Goal: Browse casually: Explore the website without a specific task or goal

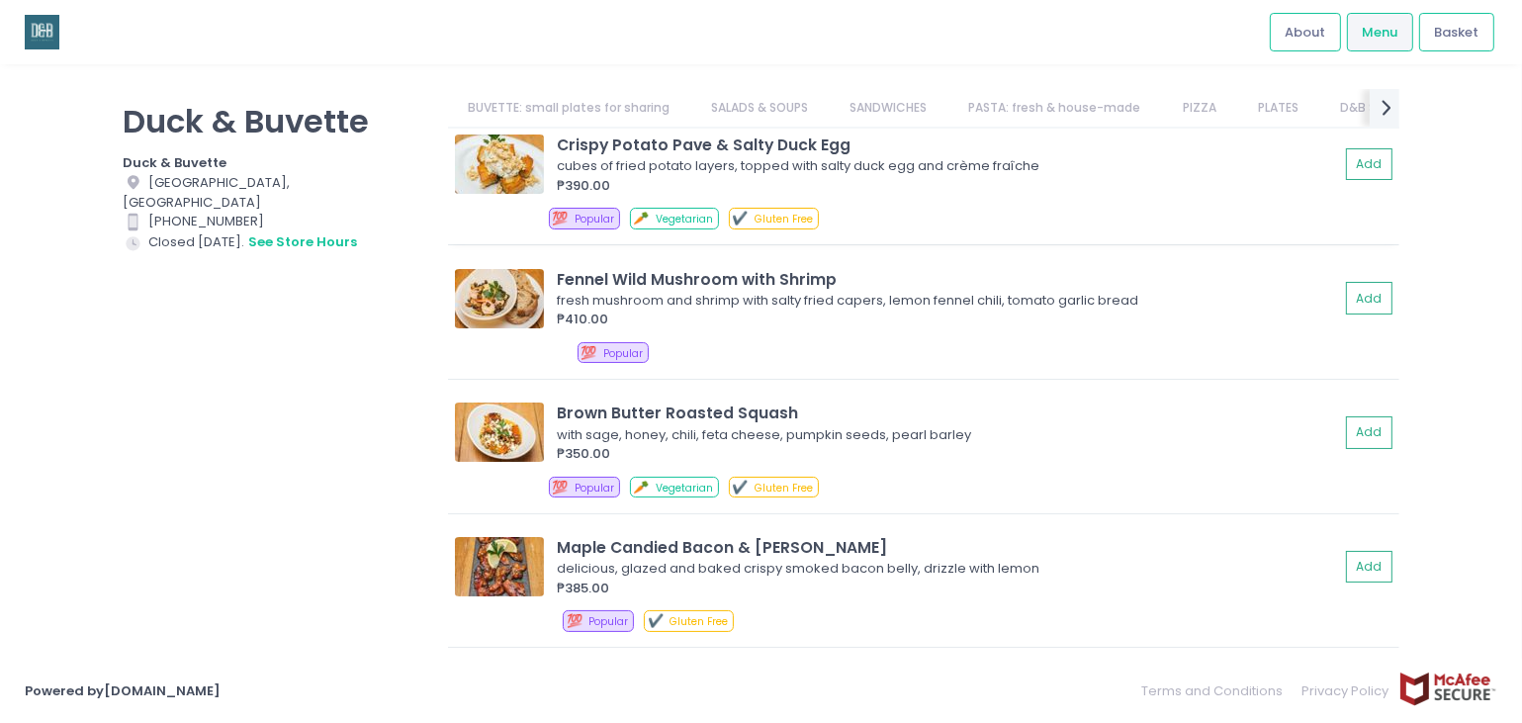
scroll to position [297, 0]
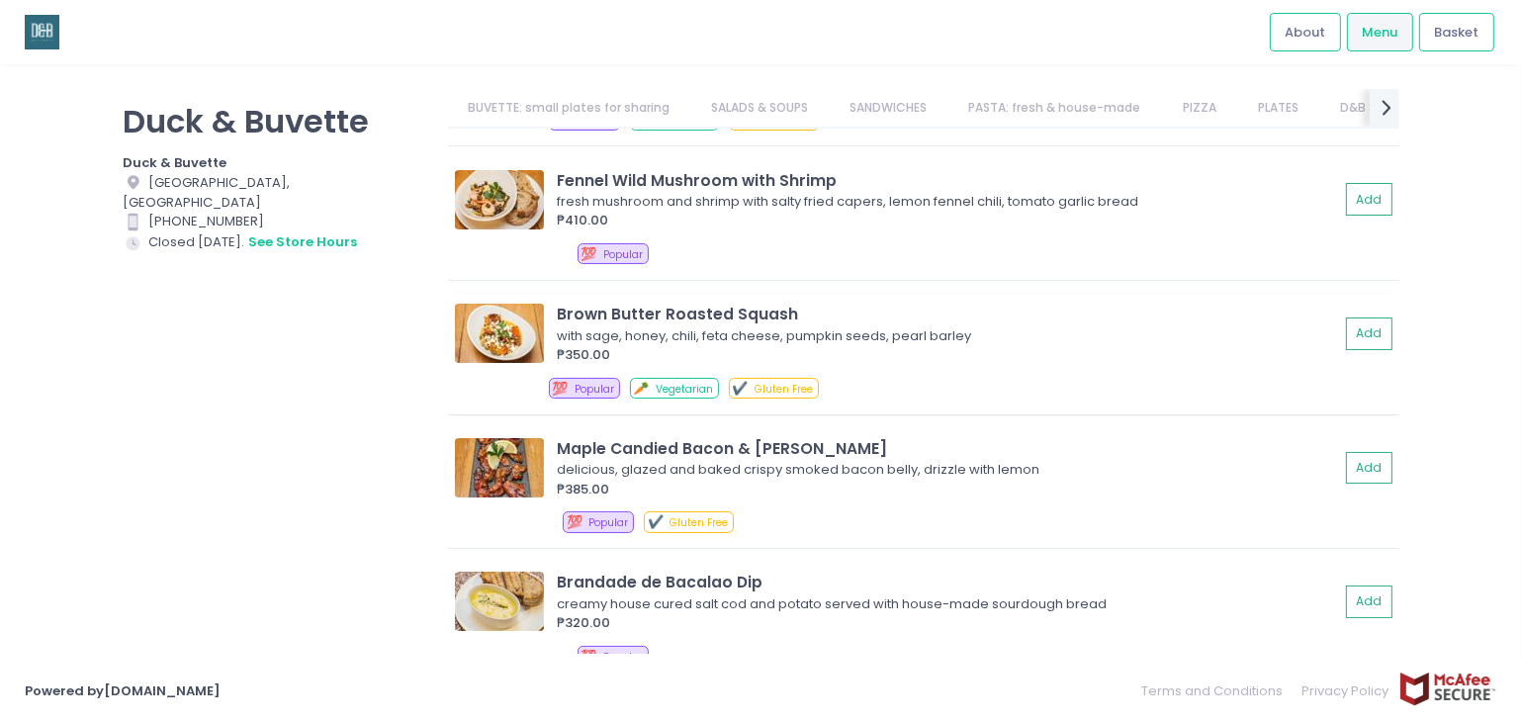
click at [502, 329] on img at bounding box center [499, 333] width 89 height 59
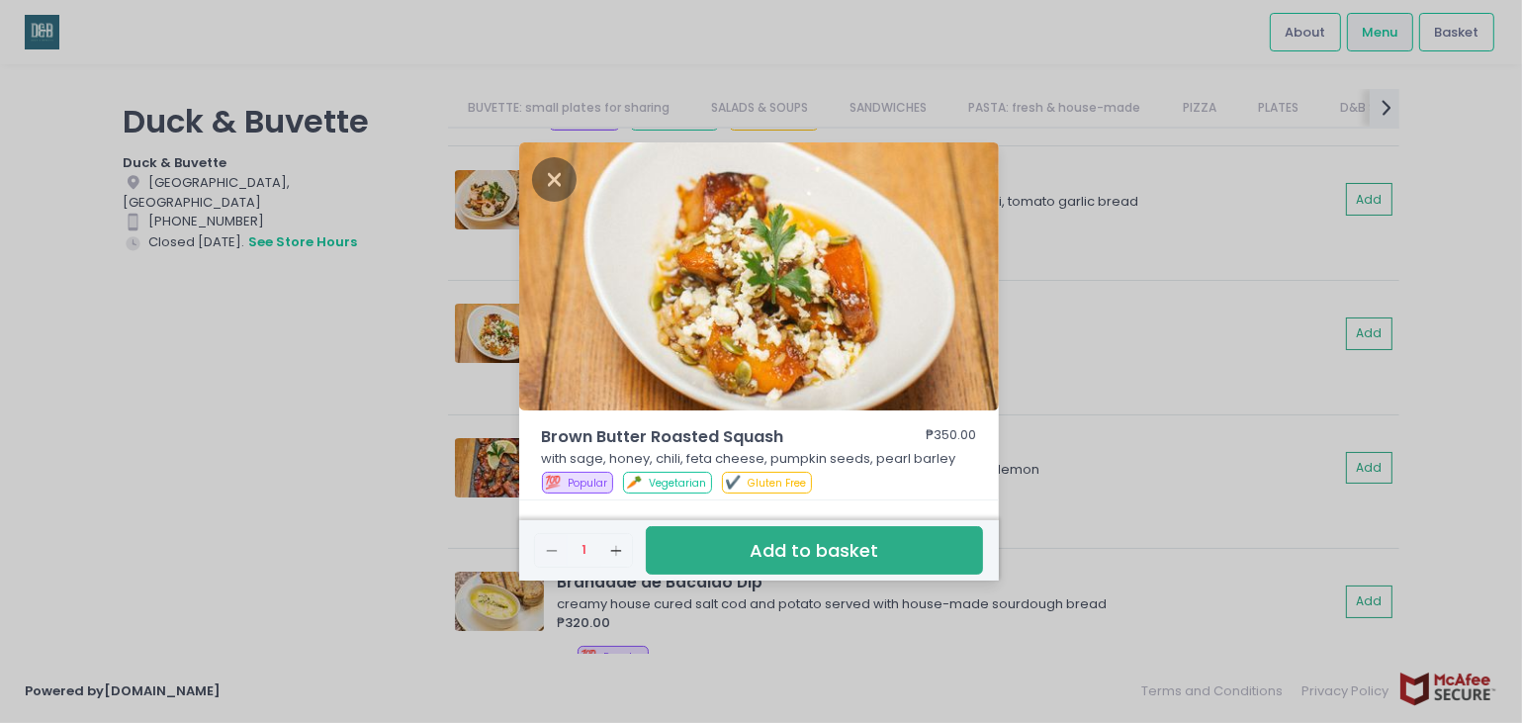
click at [1131, 303] on div "Brown Butter Roasted Squash ₱350.00 with sage, honey, chili, feta cheese, pumpk…" at bounding box center [761, 361] width 1522 height 723
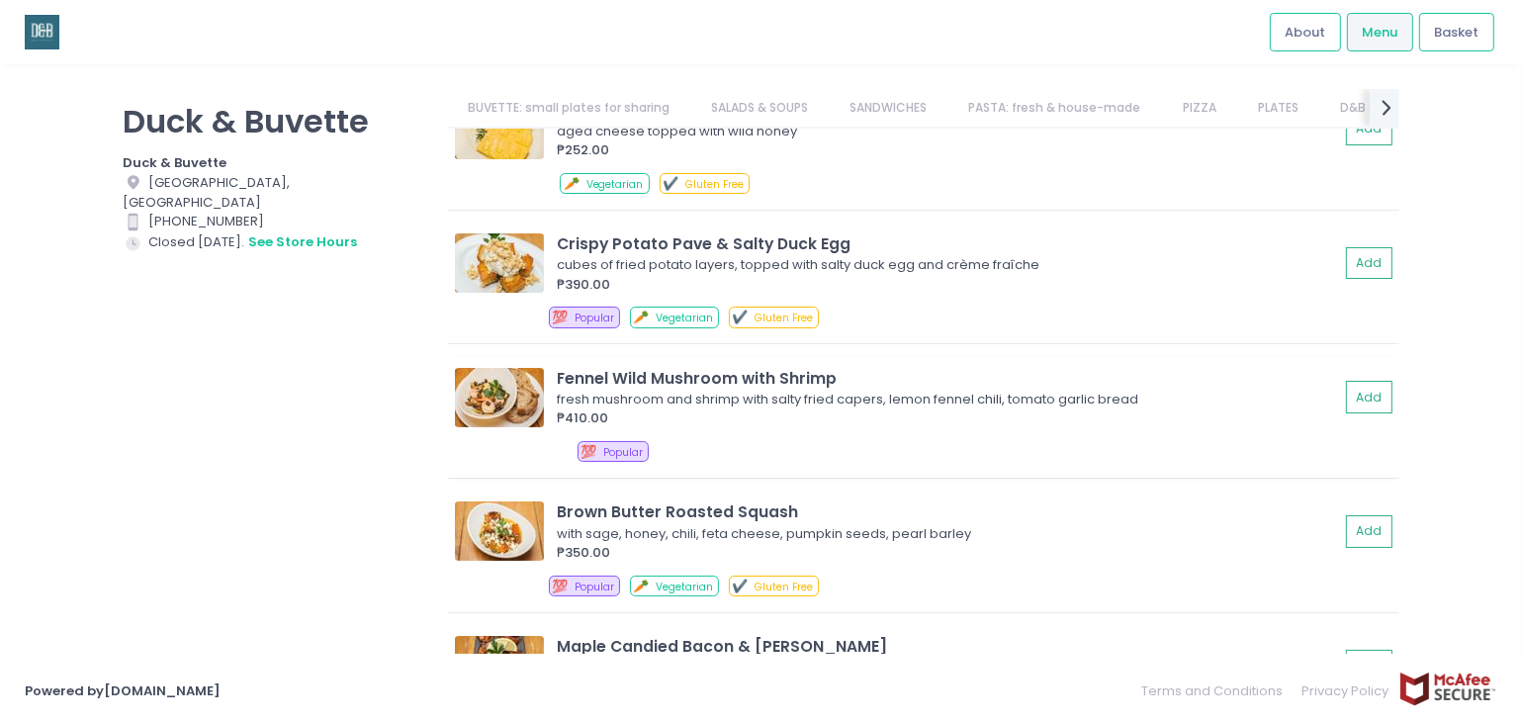
scroll to position [198, 0]
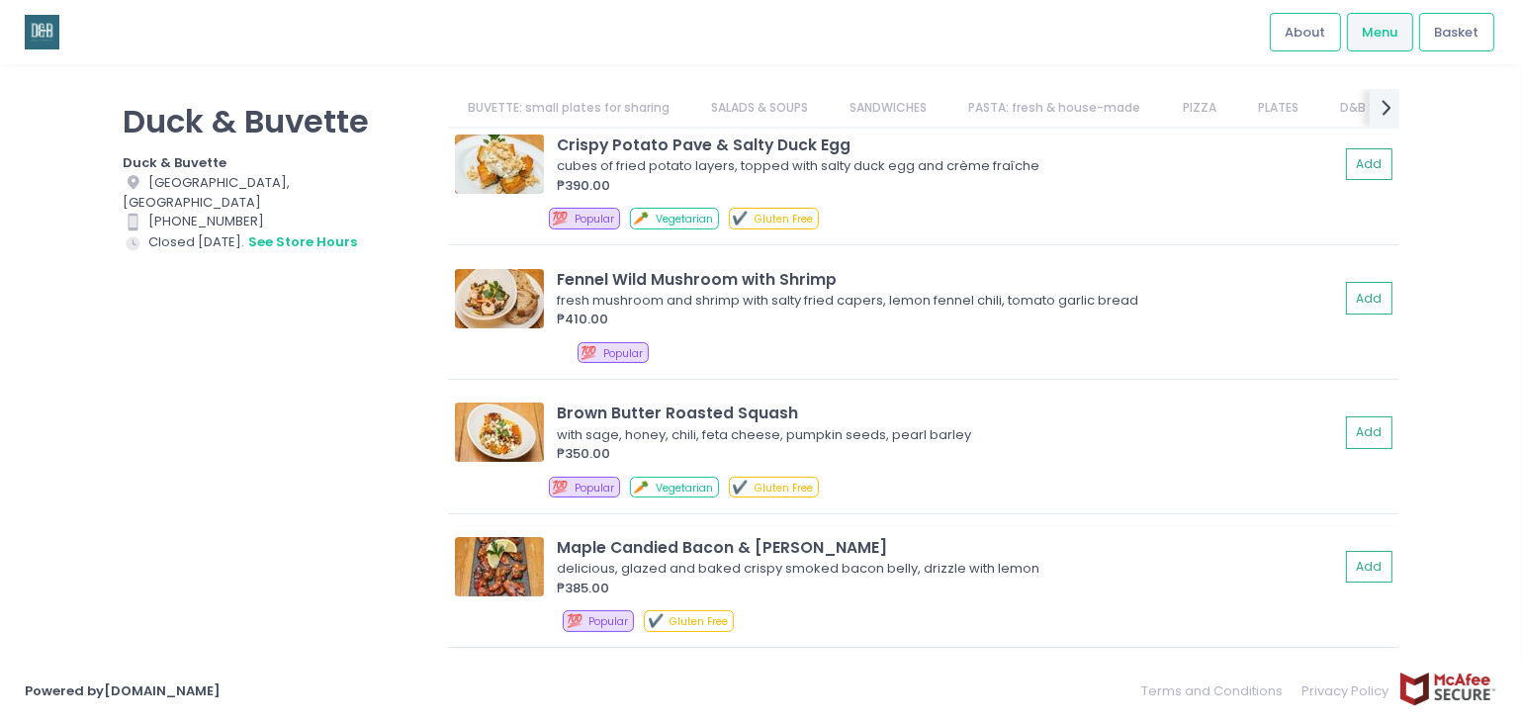
click at [500, 571] on img at bounding box center [499, 566] width 89 height 59
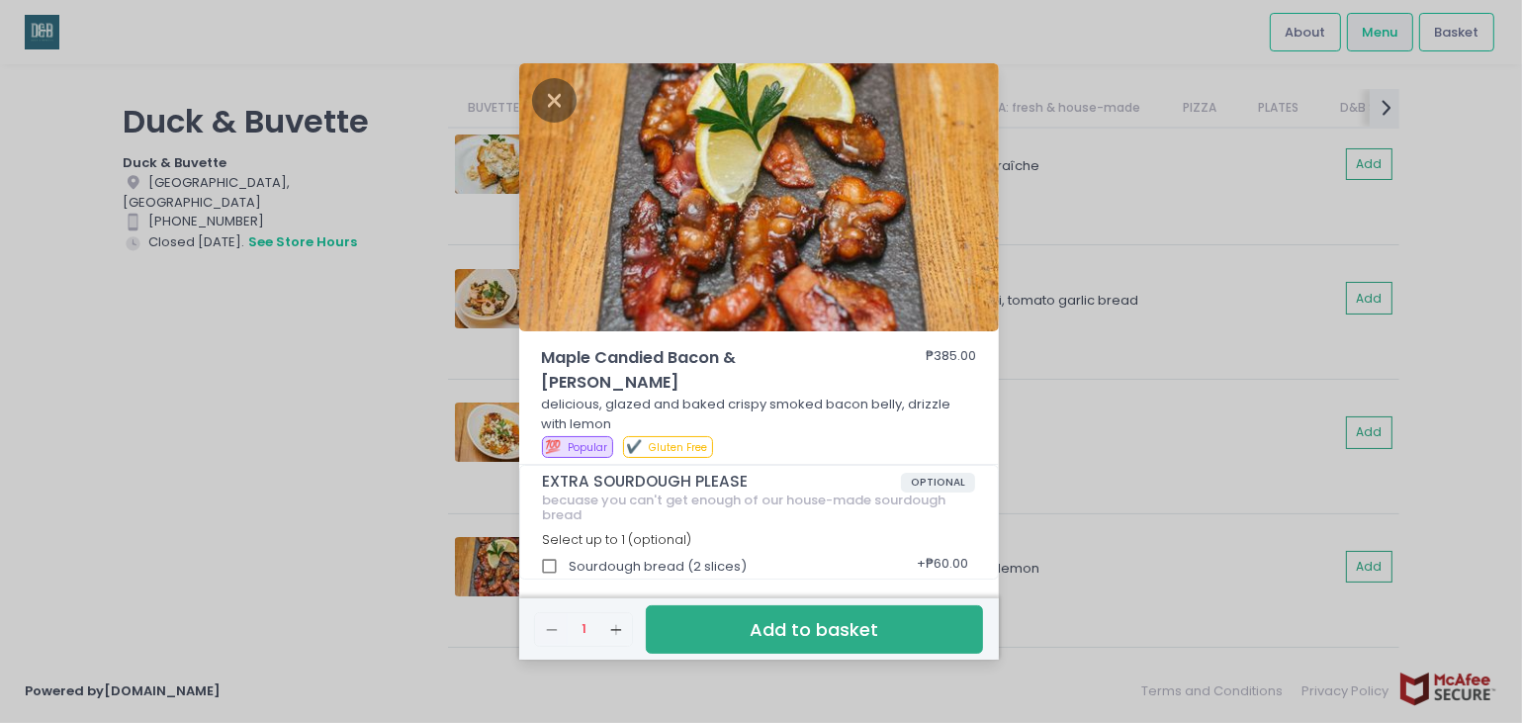
click at [1127, 473] on div "Maple Candied Bacon & Lemon ₱385.00 delicious, glazed and baked crispy smoked b…" at bounding box center [761, 361] width 1522 height 723
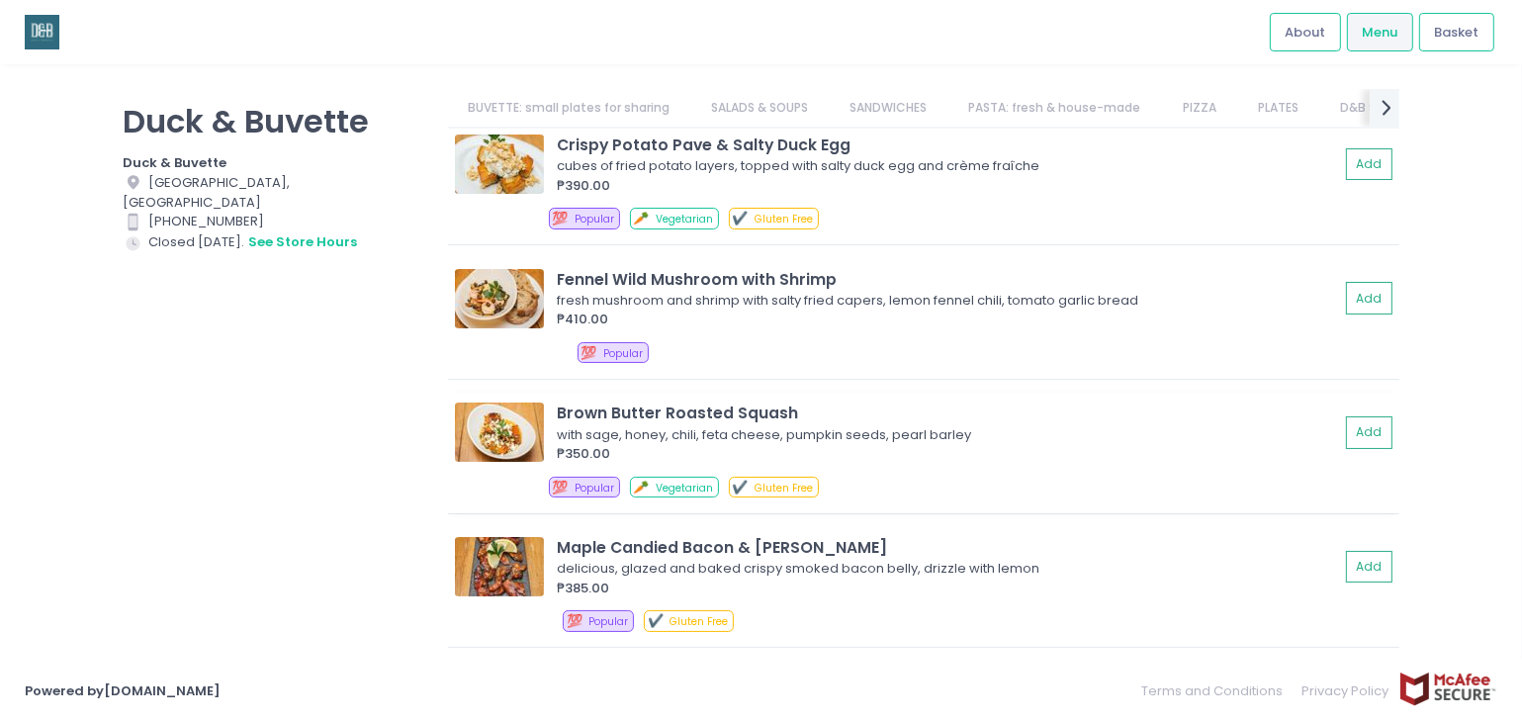
scroll to position [494, 0]
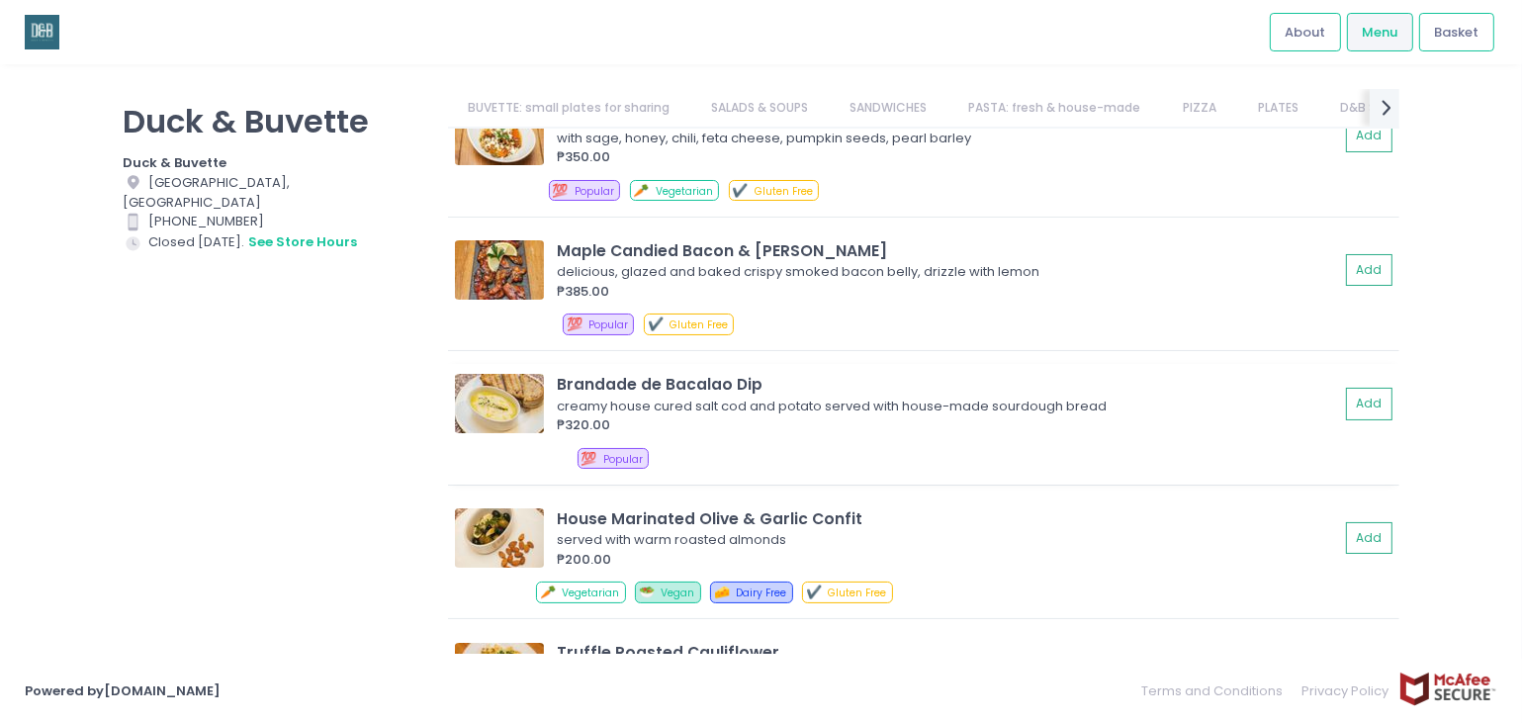
click at [502, 405] on img at bounding box center [499, 403] width 89 height 59
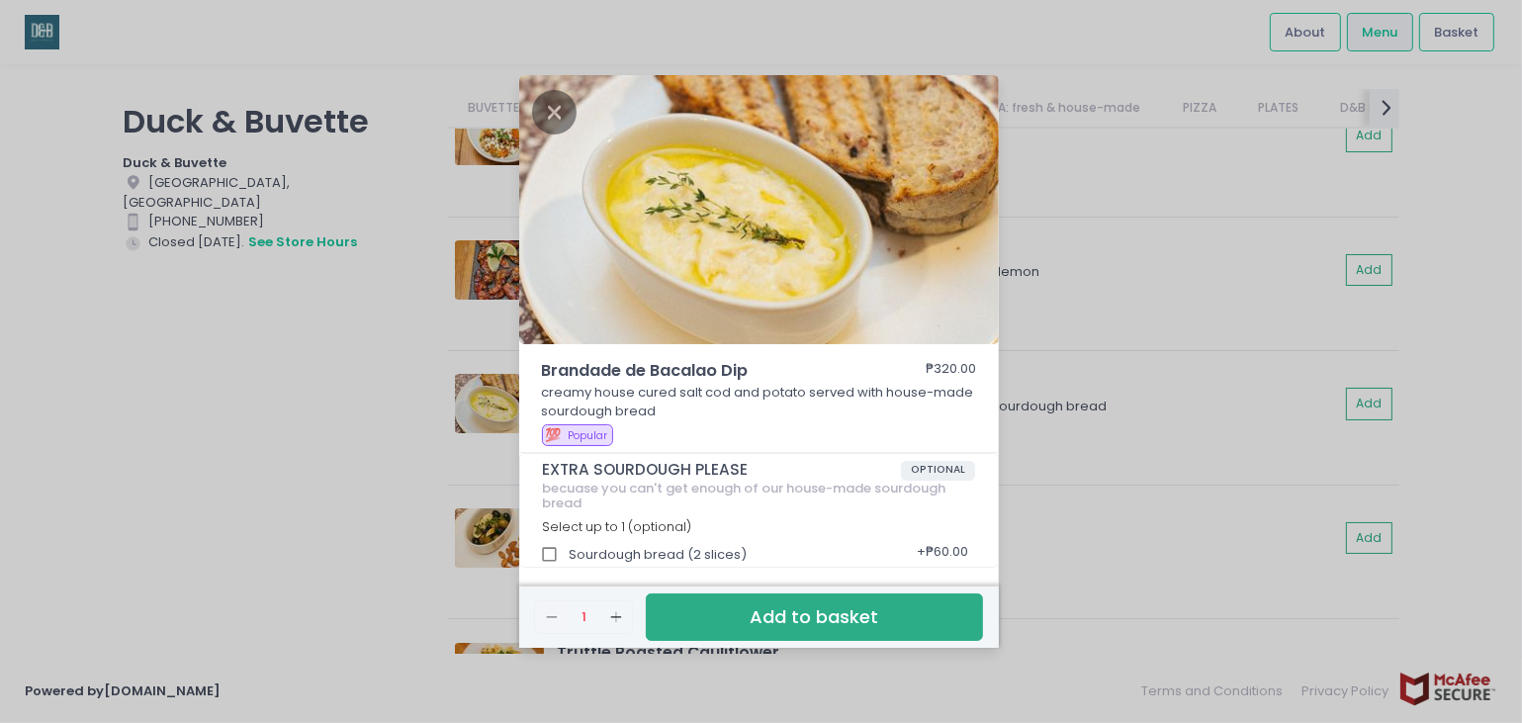
click at [1210, 357] on div "Brandade de Bacalao Dip ₱320.00 creamy house cured salt cod and potato served w…" at bounding box center [761, 361] width 1522 height 723
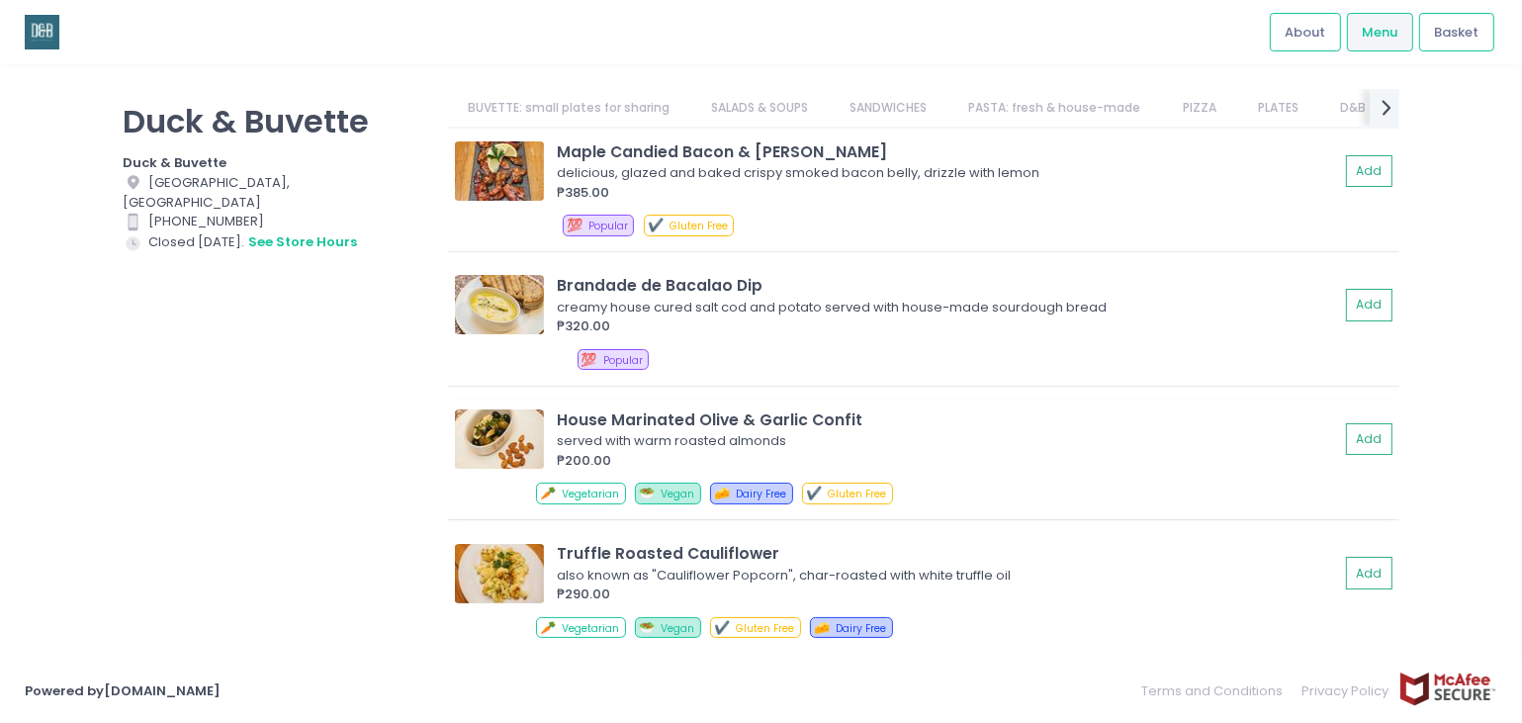
scroll to position [692, 0]
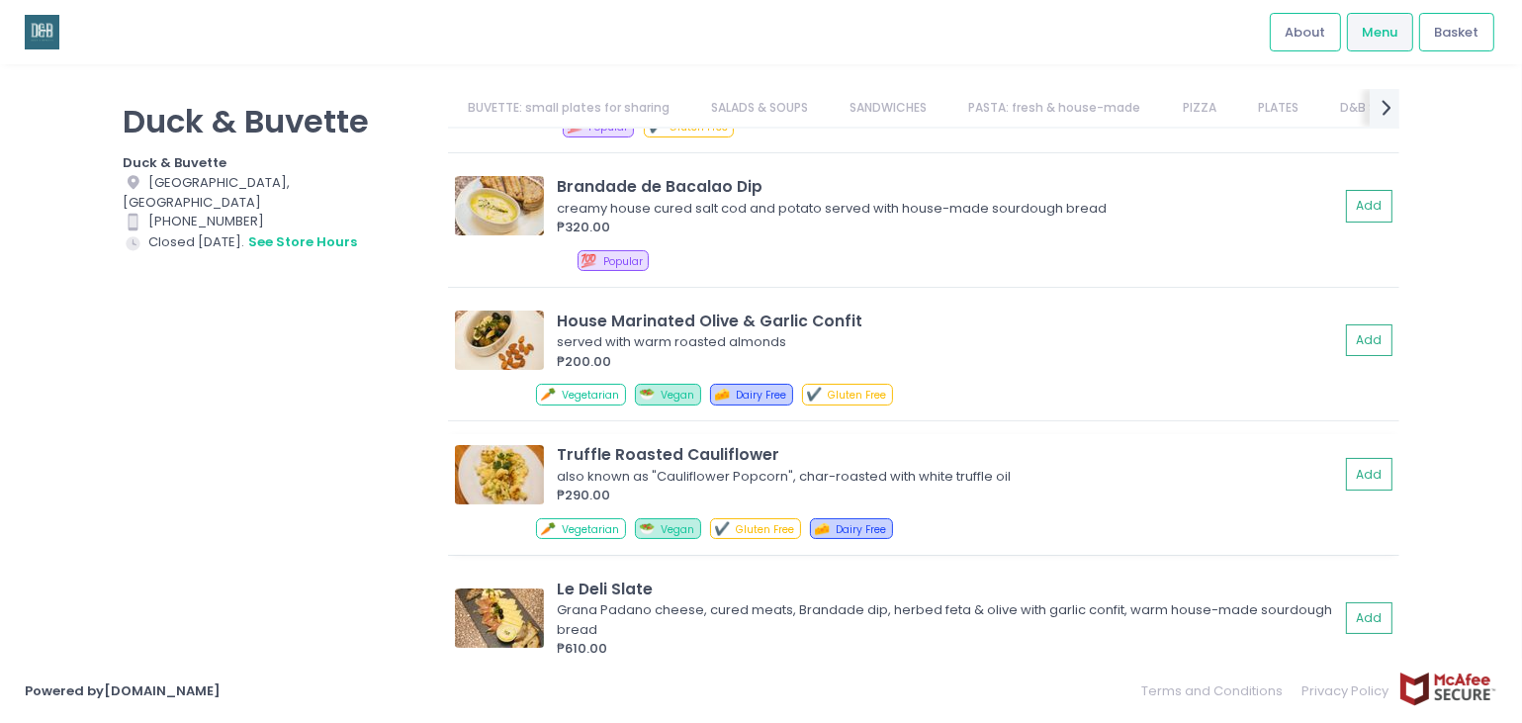
click at [499, 472] on img at bounding box center [499, 474] width 89 height 59
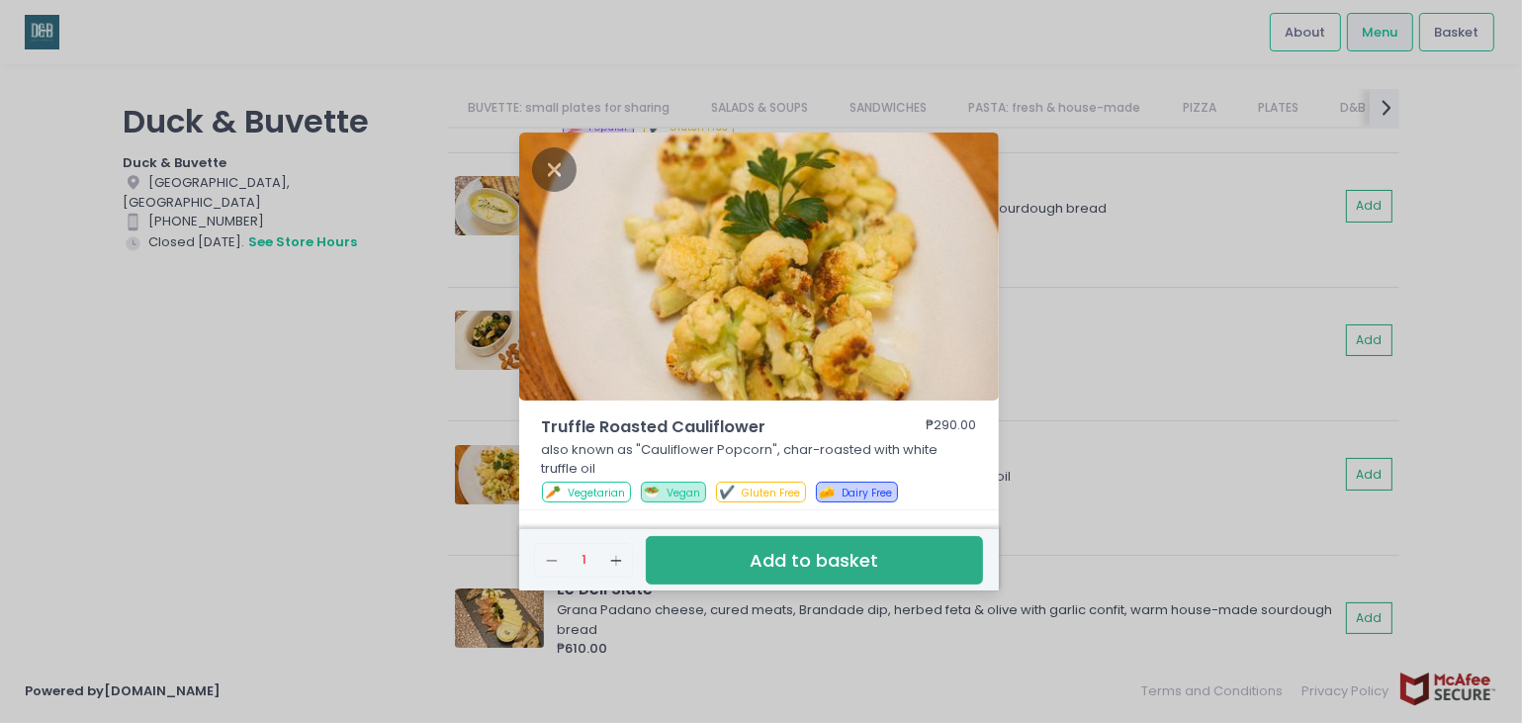
click at [1103, 410] on div "Truffle Roasted Cauliflower ₱290.00 also known as "Cauliflower Popcorn", char-r…" at bounding box center [761, 361] width 1522 height 723
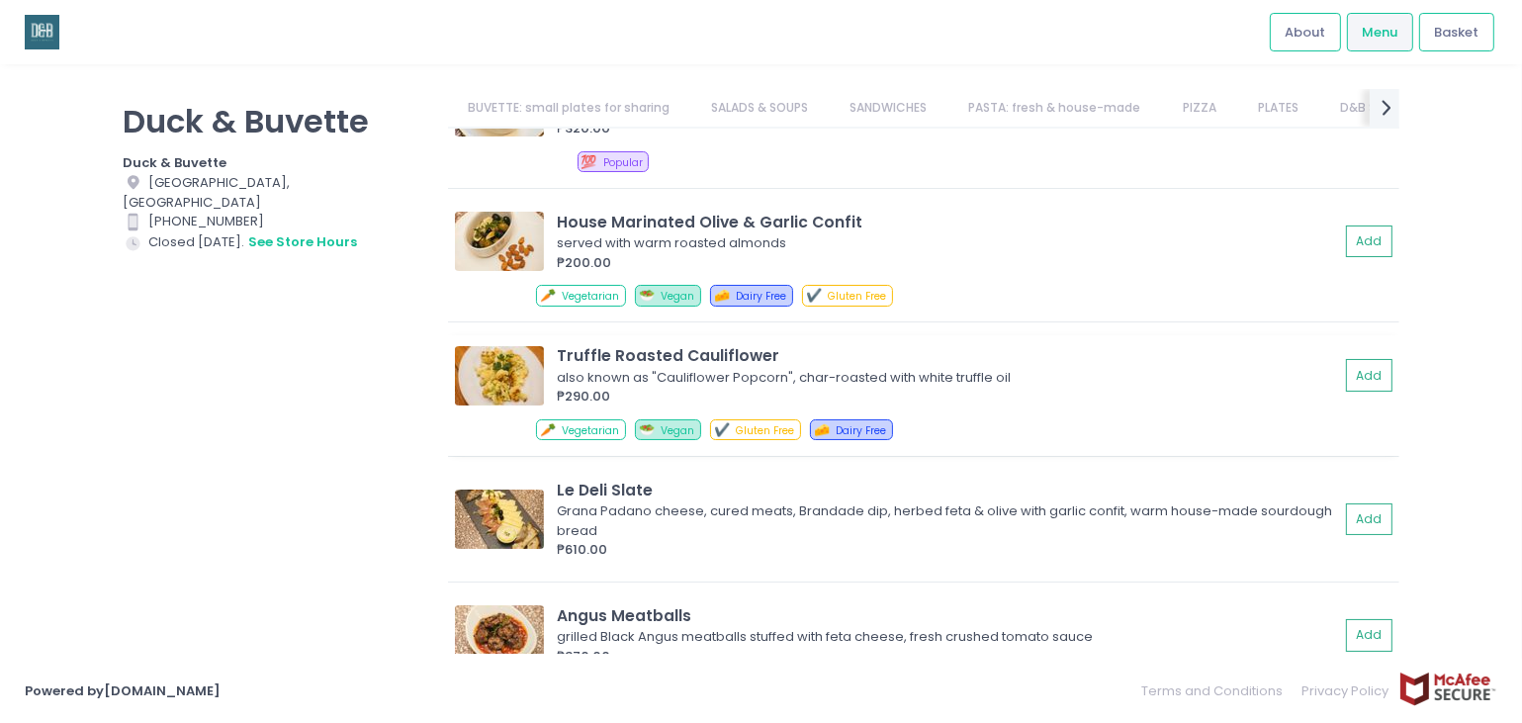
scroll to position [890, 0]
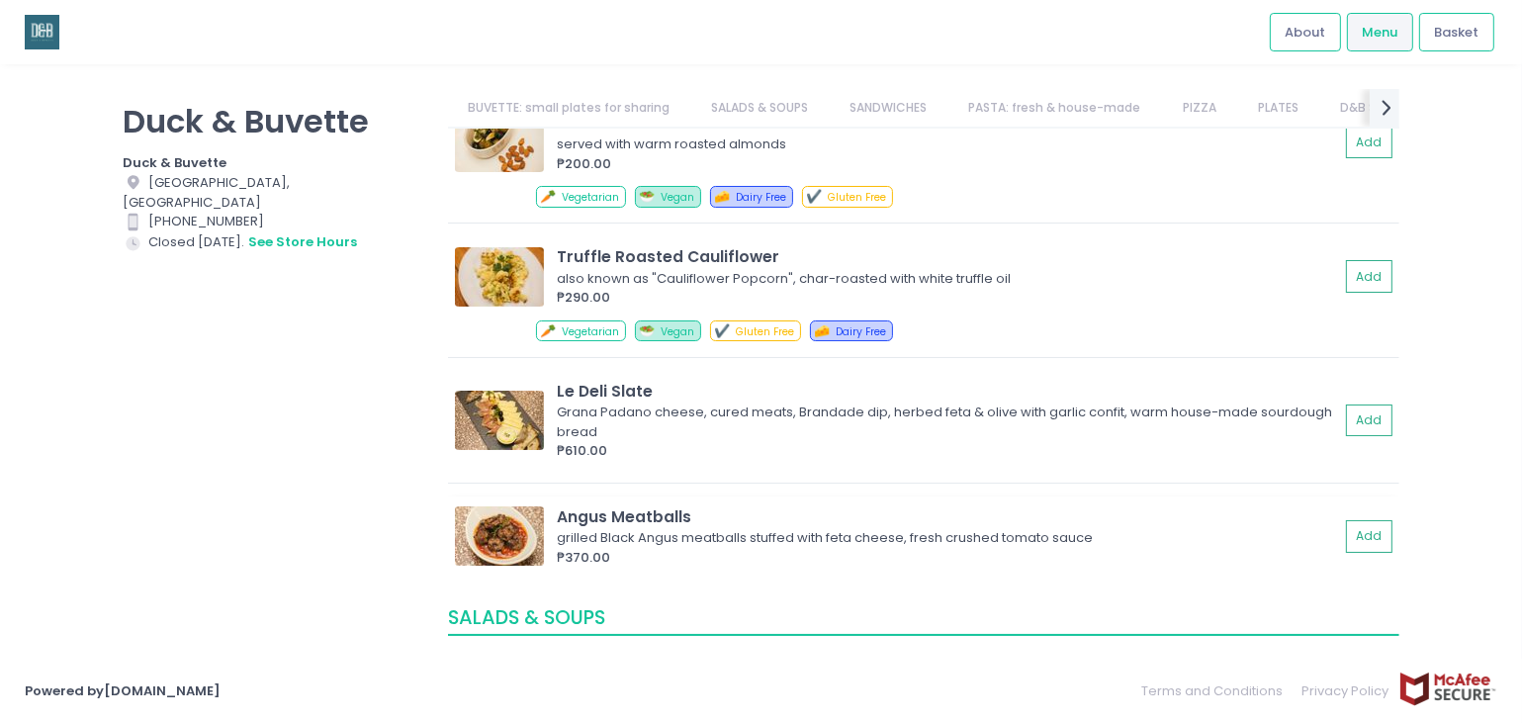
click at [490, 523] on img at bounding box center [499, 535] width 89 height 59
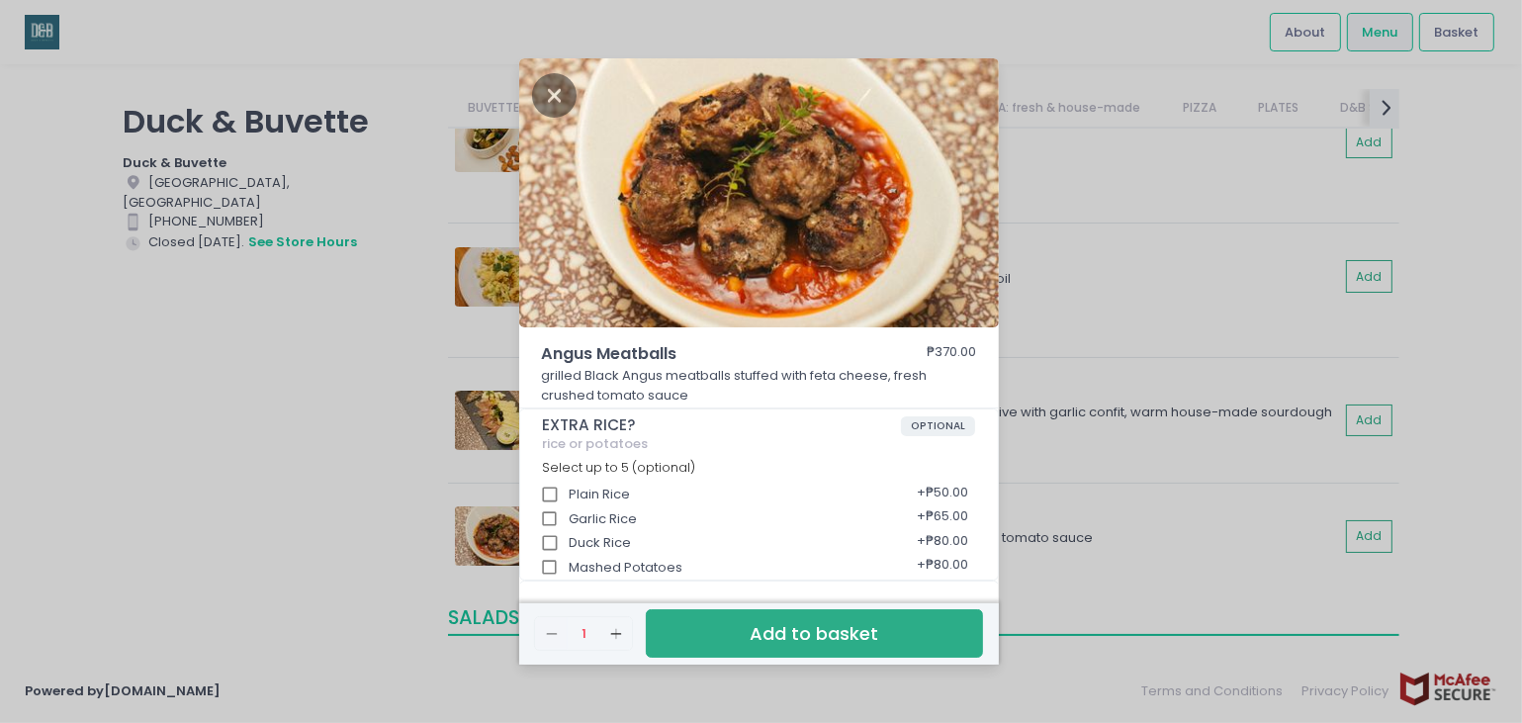
click at [208, 435] on div "Angus Meatballs ₱370.00 grilled Black Angus meatballs stuffed with feta cheese,…" at bounding box center [761, 361] width 1522 height 723
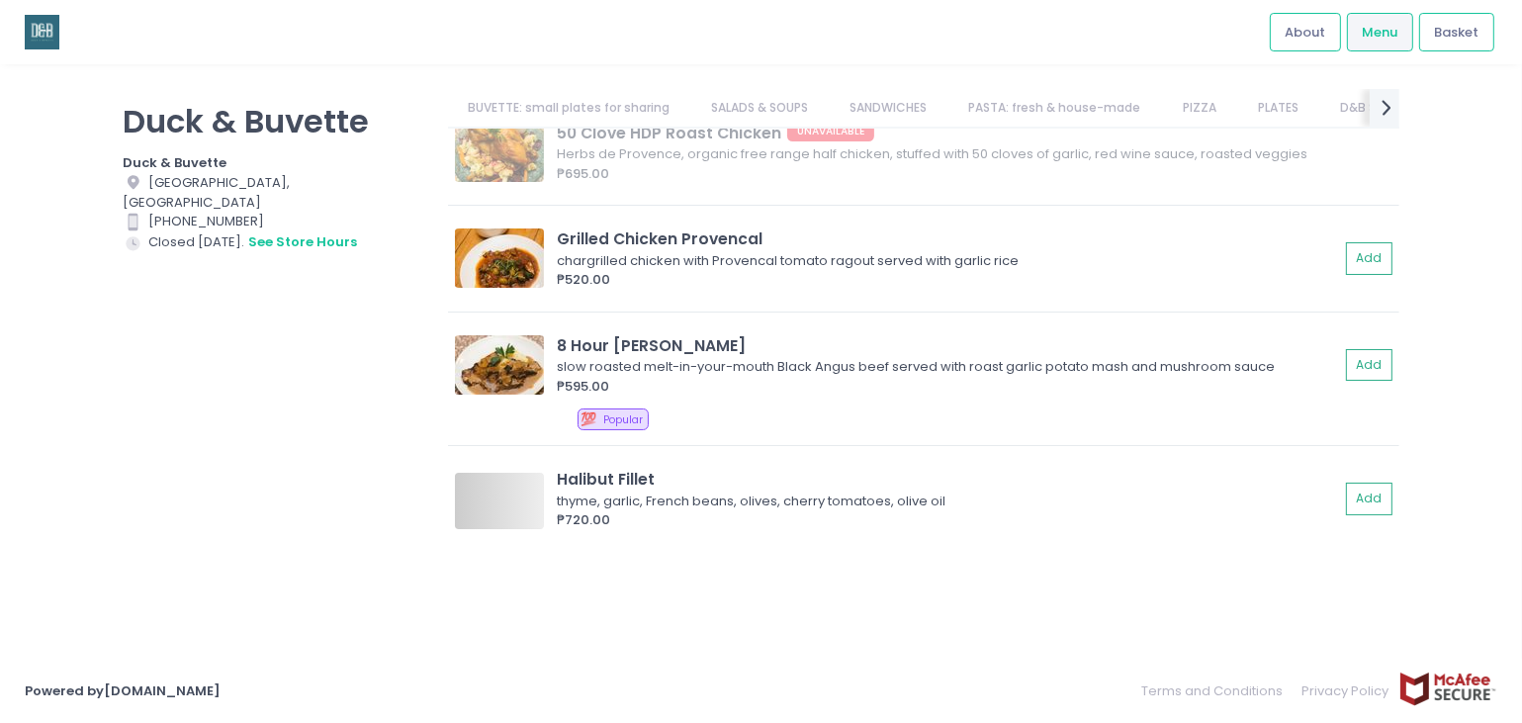
scroll to position [0, 59]
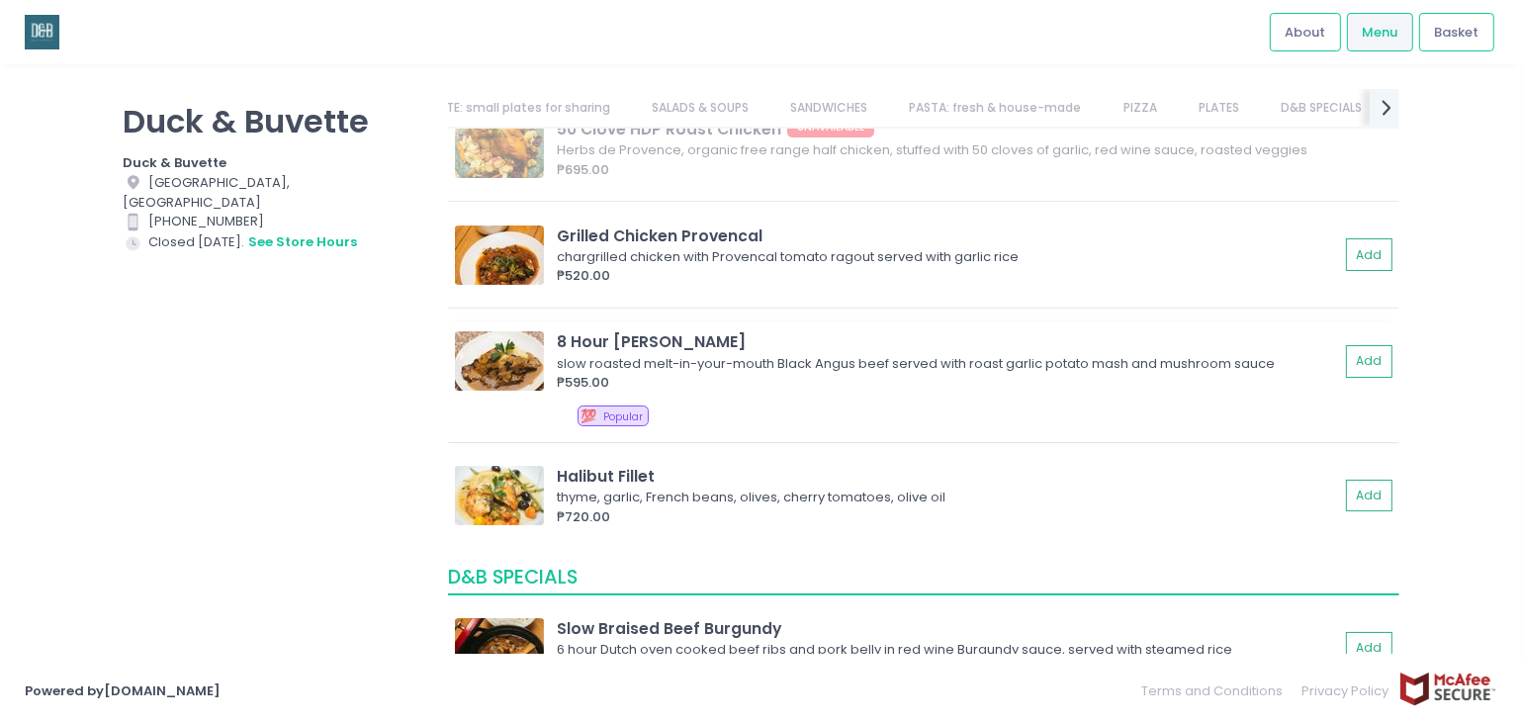
click at [500, 368] on img at bounding box center [499, 360] width 89 height 59
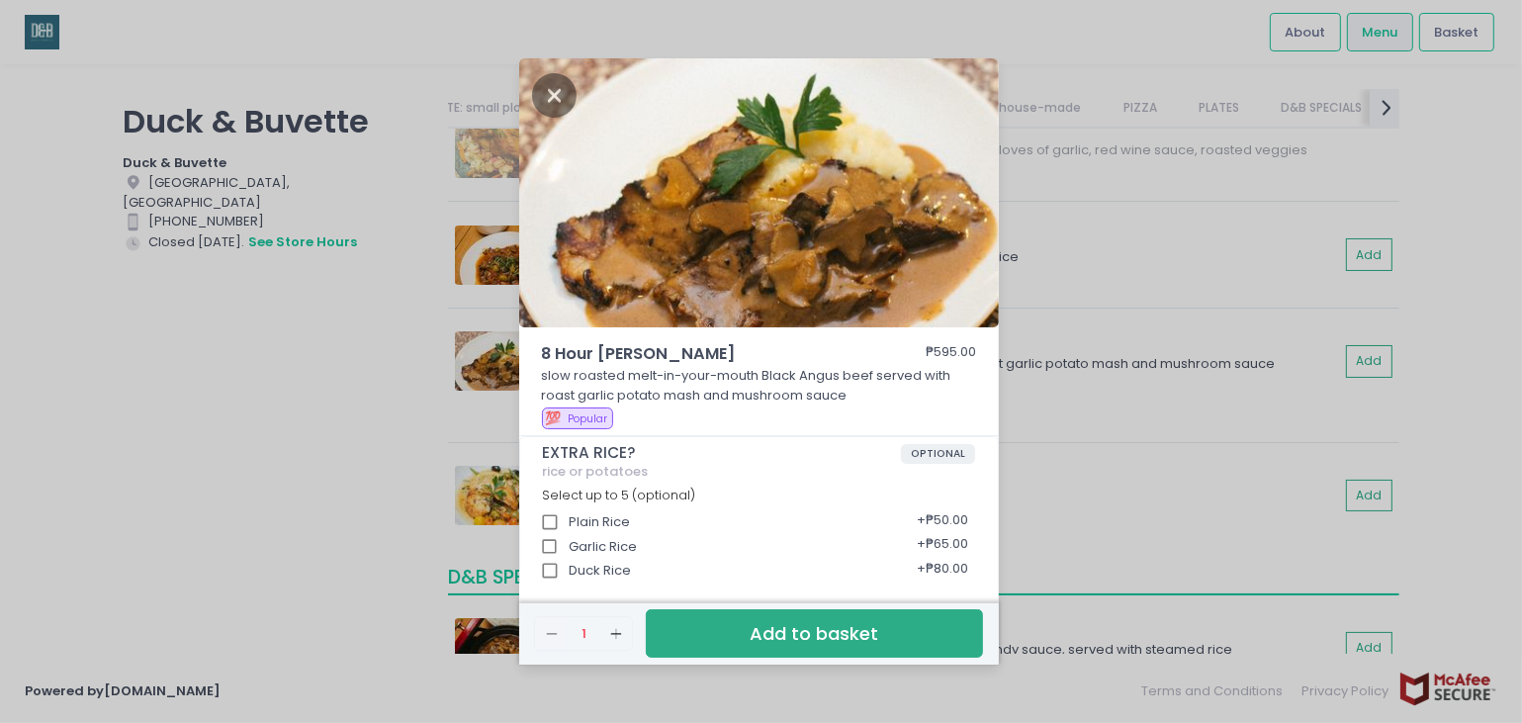
click at [288, 366] on div "8 Hour Angus Briskets ₱595.00 slow roasted melt-in-your-mouth Black Angus beef …" at bounding box center [761, 361] width 1522 height 723
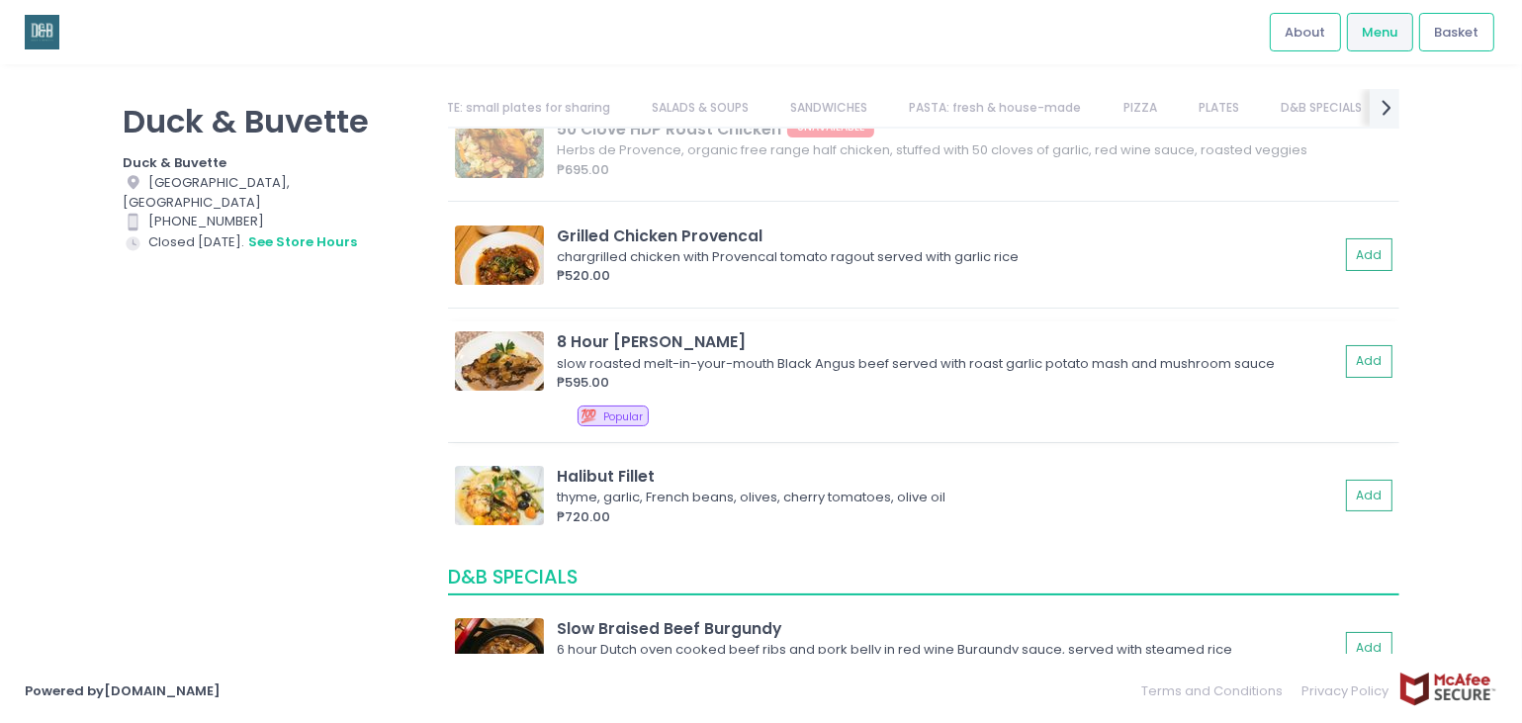
scroll to position [4054, 0]
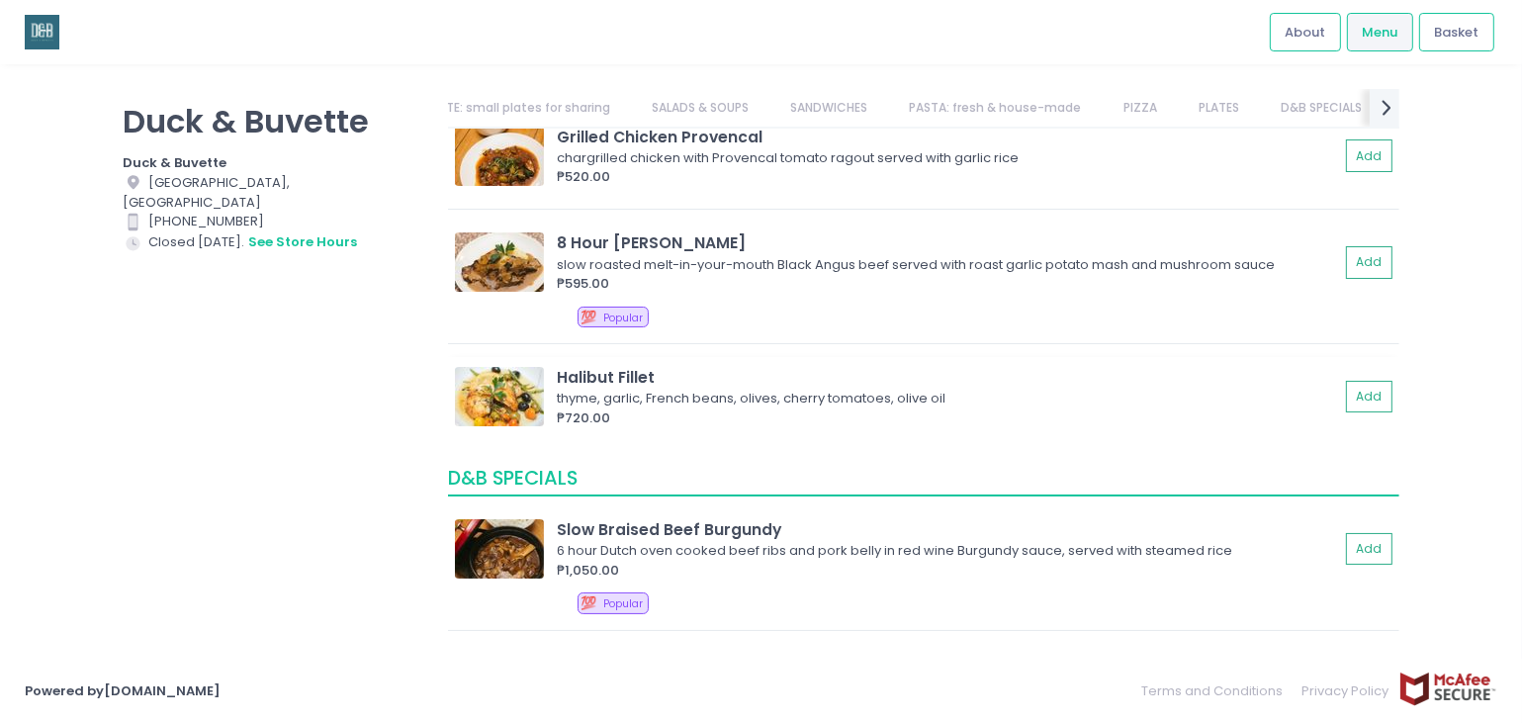
click at [503, 400] on img at bounding box center [499, 396] width 89 height 59
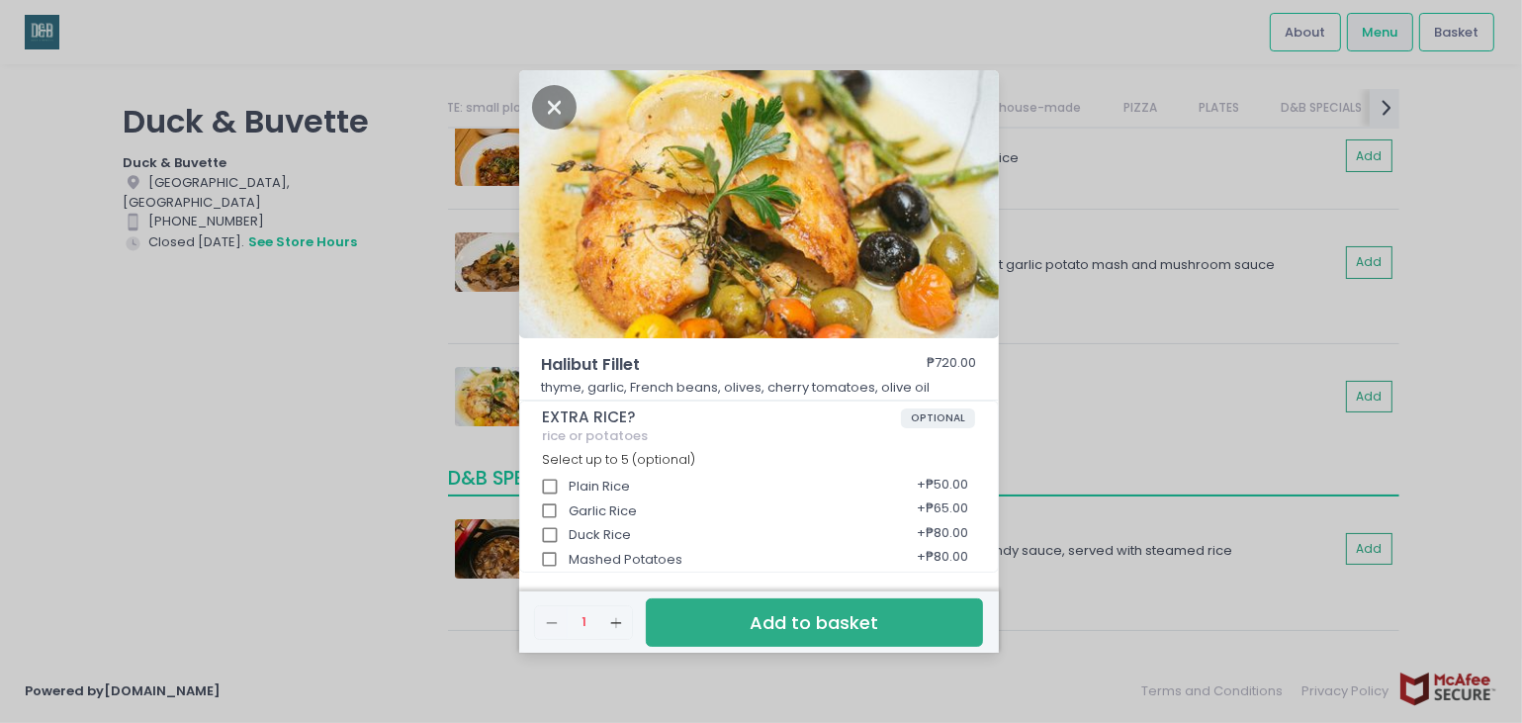
click at [332, 444] on div "Halibut Fillet ₱720.00 thyme, garlic, French beans, olives, cherry tomatoes, ol…" at bounding box center [761, 361] width 1522 height 723
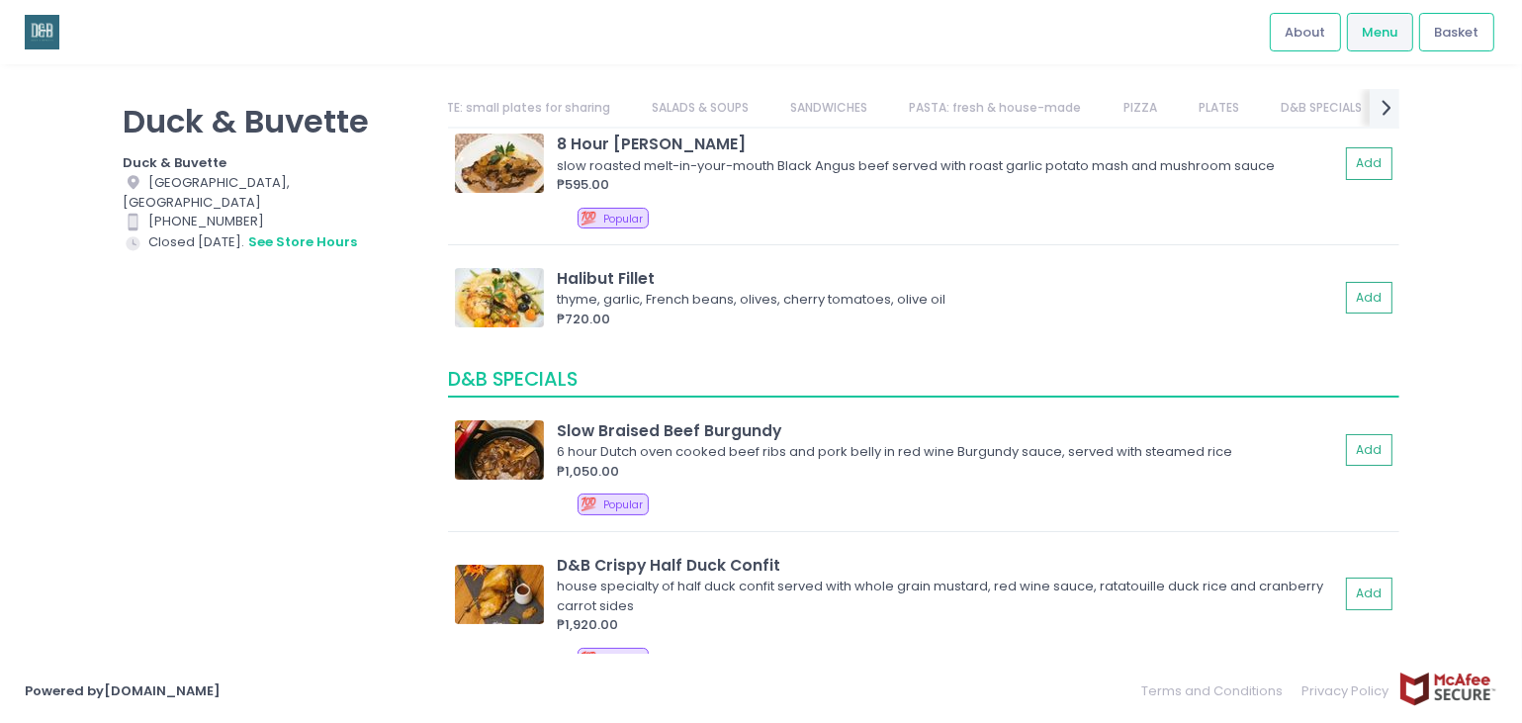
scroll to position [4252, 0]
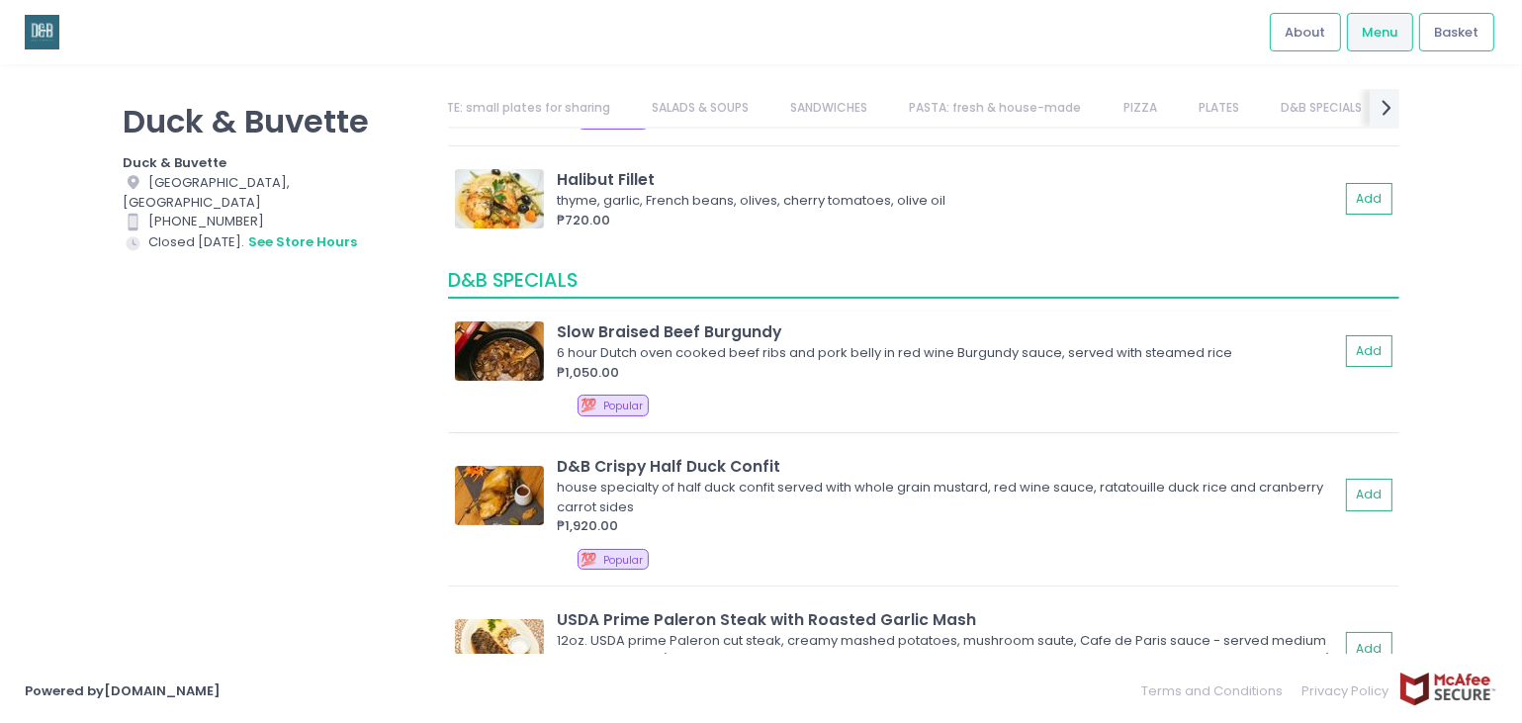
click at [503, 346] on img at bounding box center [499, 350] width 89 height 59
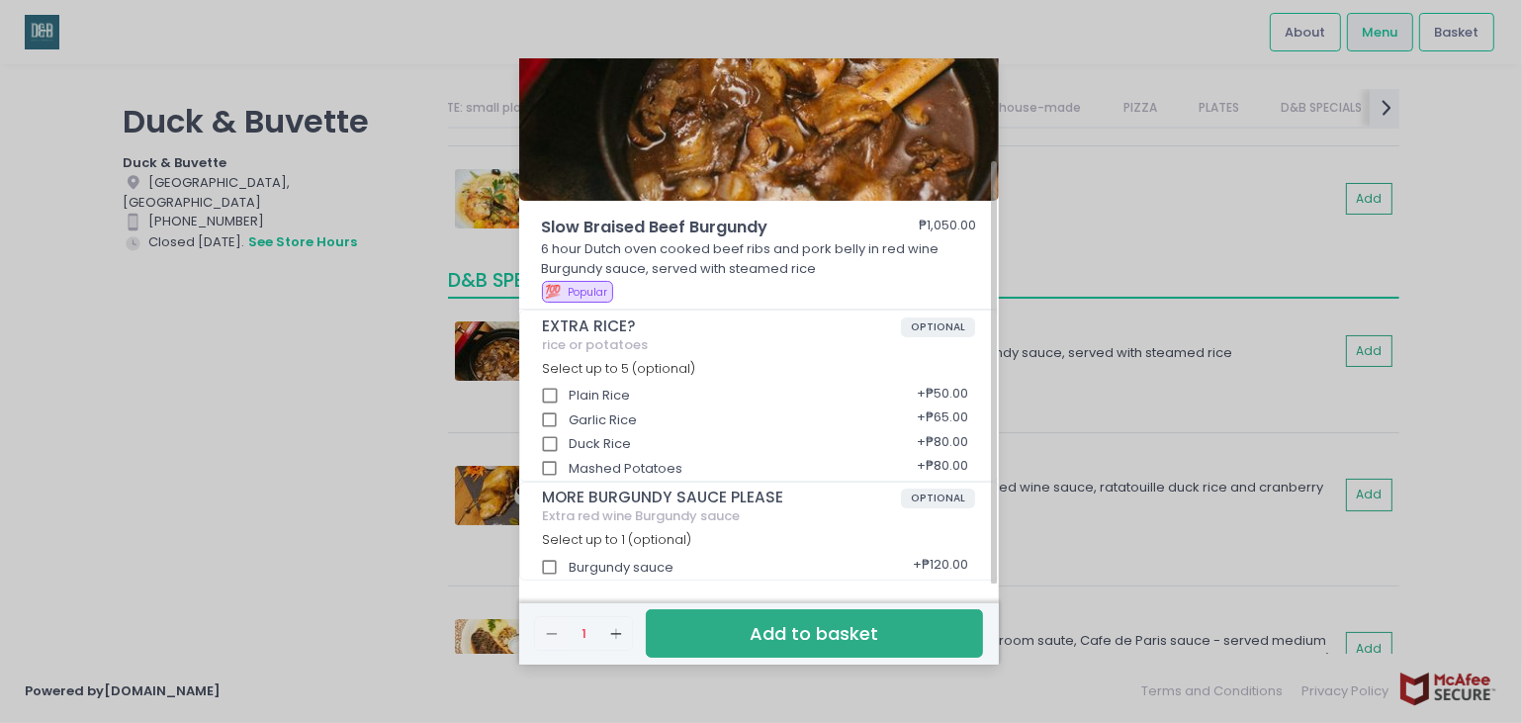
scroll to position [0, 0]
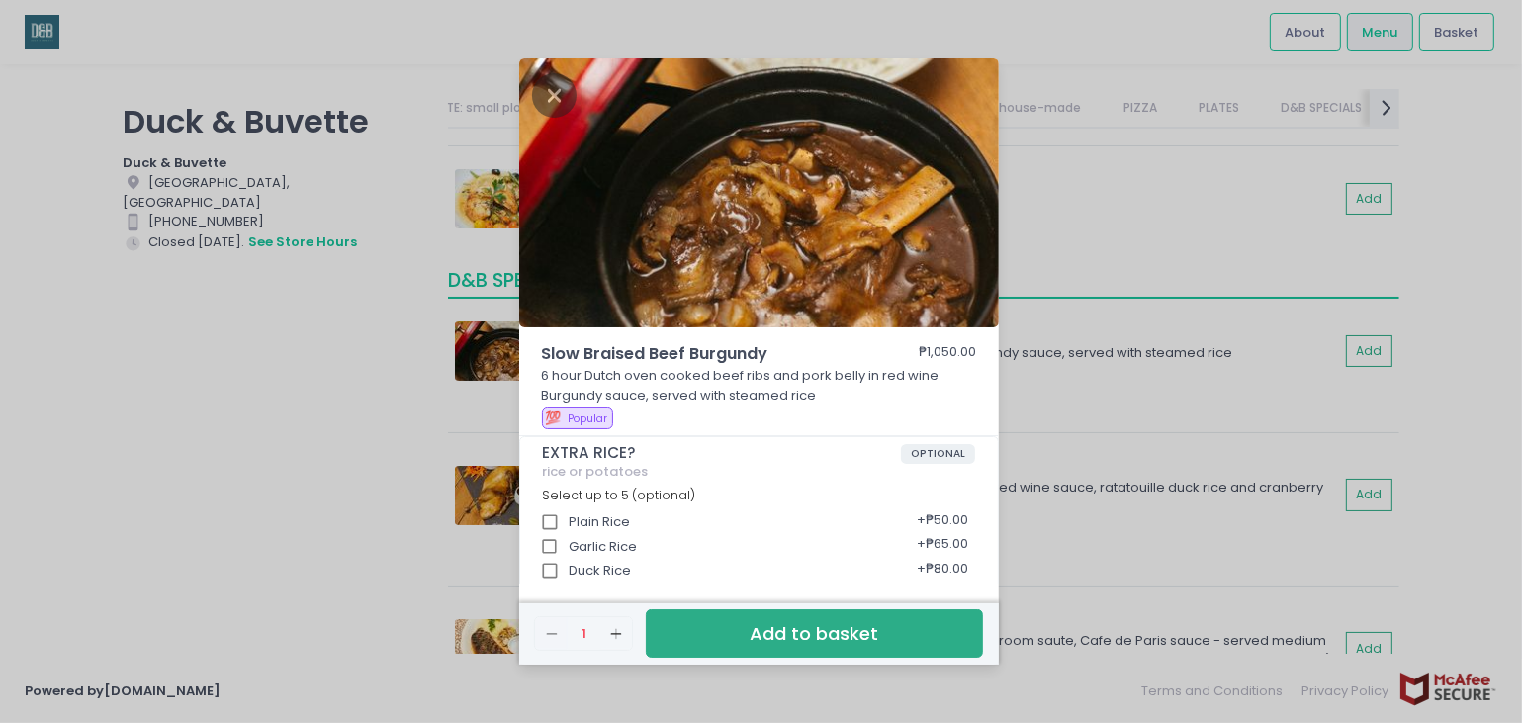
click at [360, 503] on div "Slow Braised Beef Burgundy ₱1,050.00 6 hour Dutch oven cooked beef ribs and por…" at bounding box center [761, 361] width 1522 height 723
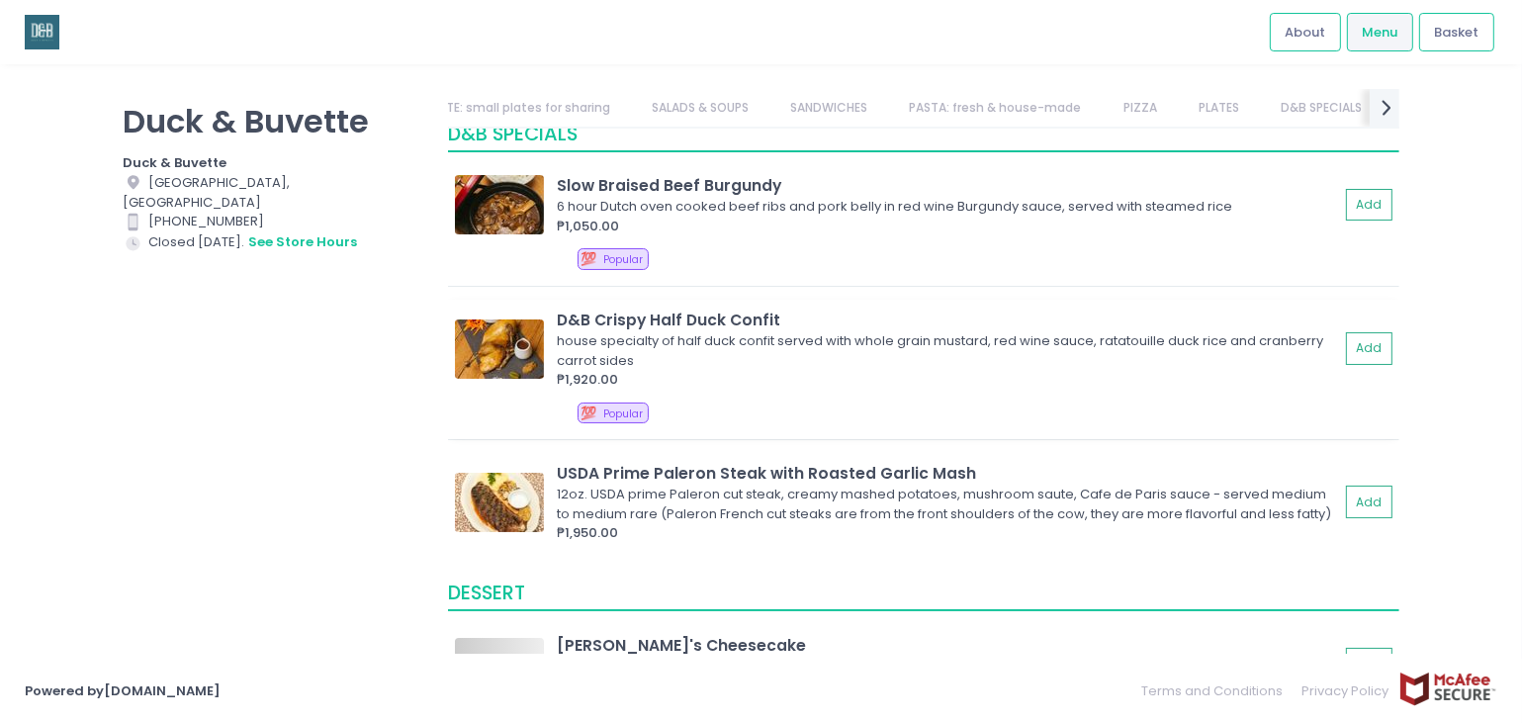
scroll to position [0, 149]
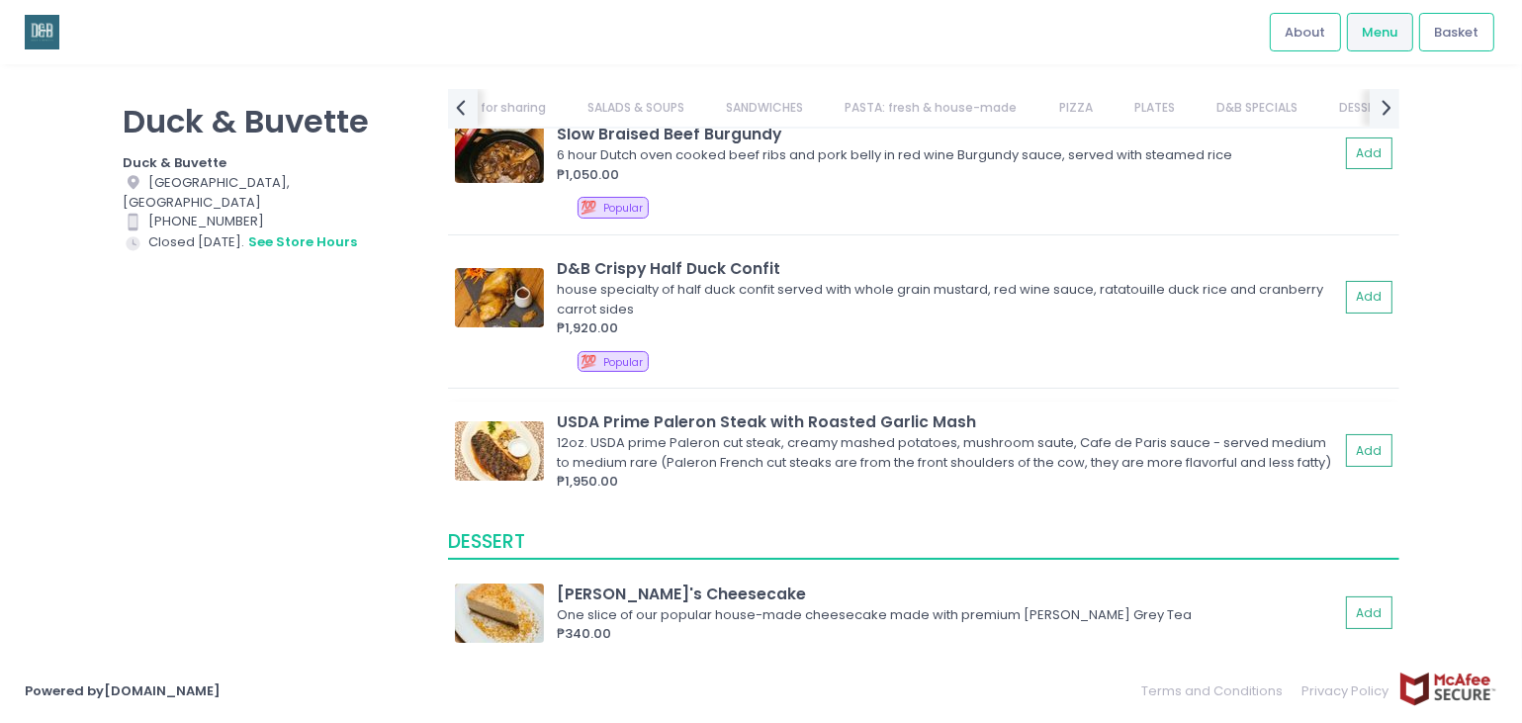
click at [512, 443] on img at bounding box center [499, 450] width 89 height 59
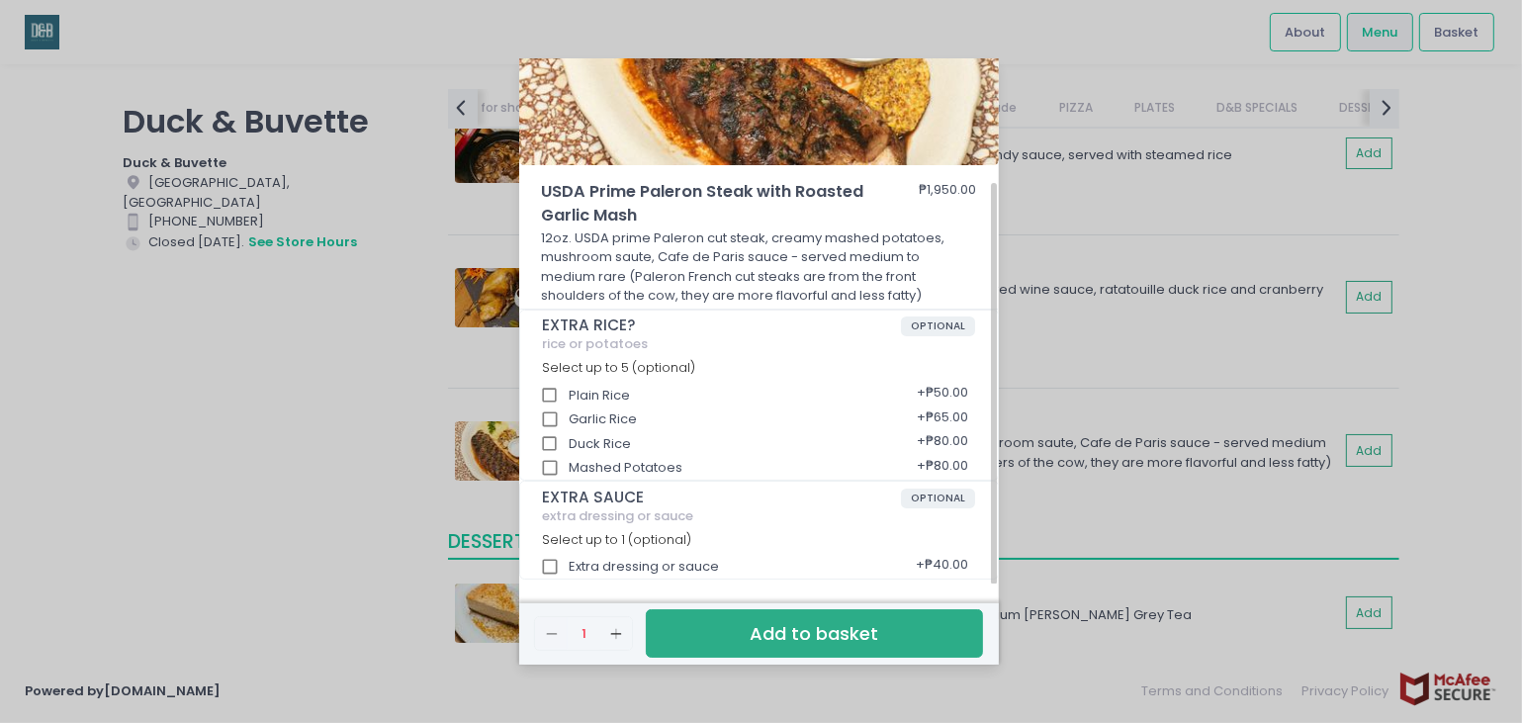
scroll to position [162, 0]
click at [372, 436] on div "USDA Prime Paleron Steak with Roasted Garlic Mash ₱1,950.00 12oz. USDA prime Pa…" at bounding box center [761, 361] width 1522 height 723
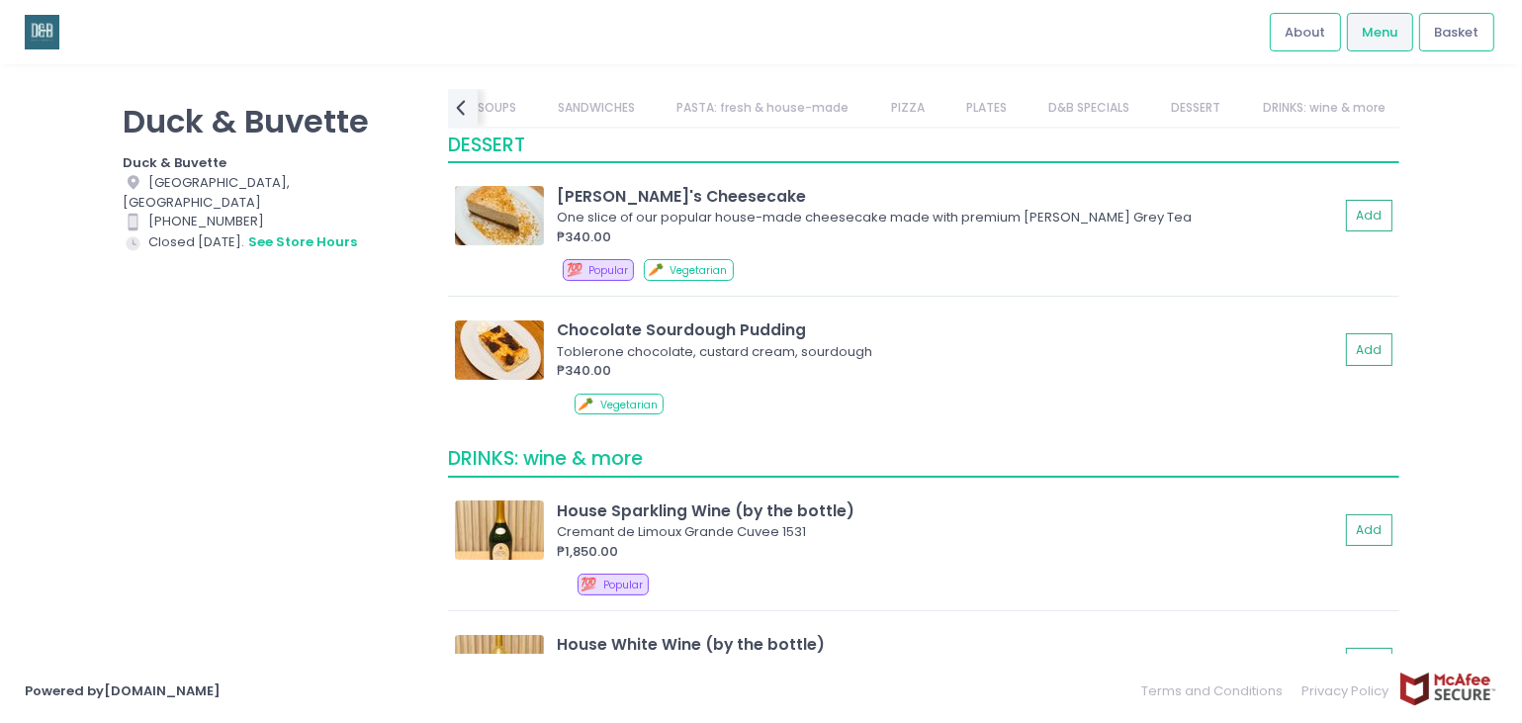
scroll to position [5241, 0]
